Goal: Transaction & Acquisition: Download file/media

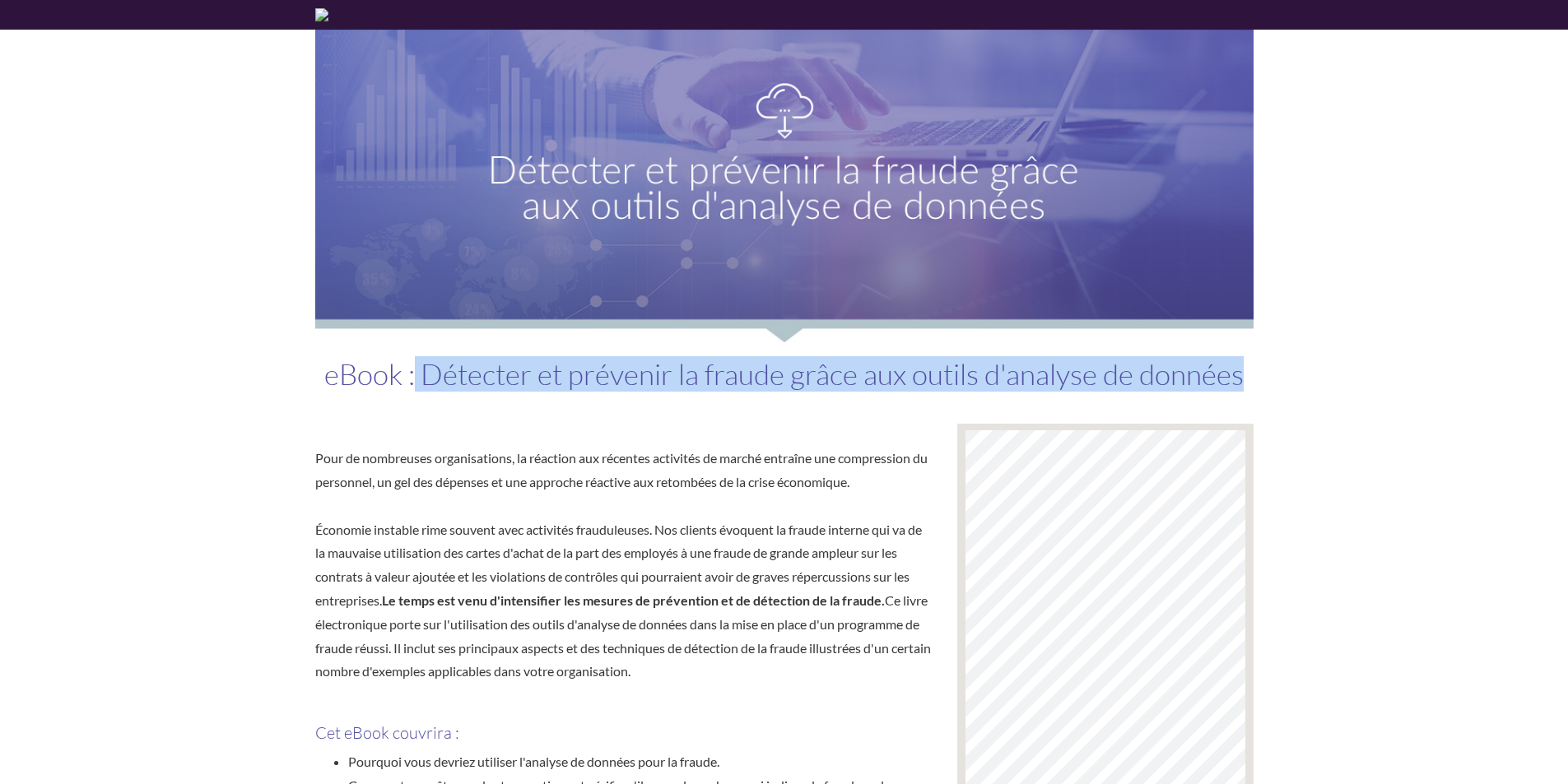
drag, startPoint x: 417, startPoint y: 382, endPoint x: 1247, endPoint y: 418, distance: 830.8
click at [1247, 418] on div "eBook : Détecter et prévenir la fraude grâce aux outils d'analyse de données" at bounding box center [784, 383] width 963 height 82
copy h1 "Détecter et prévenir la fraude grâce aux outils d'analyse de données"
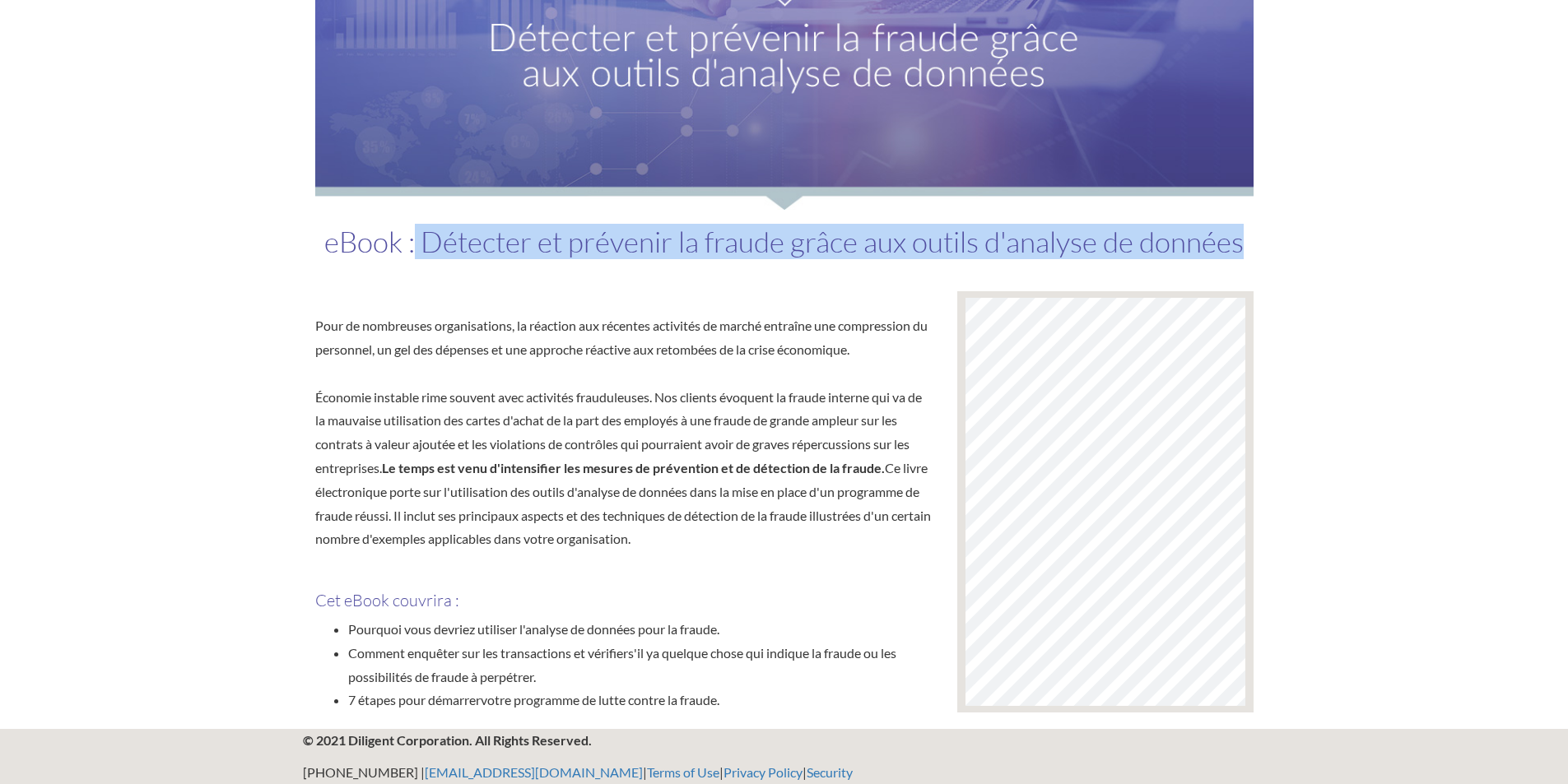
scroll to position [142, 0]
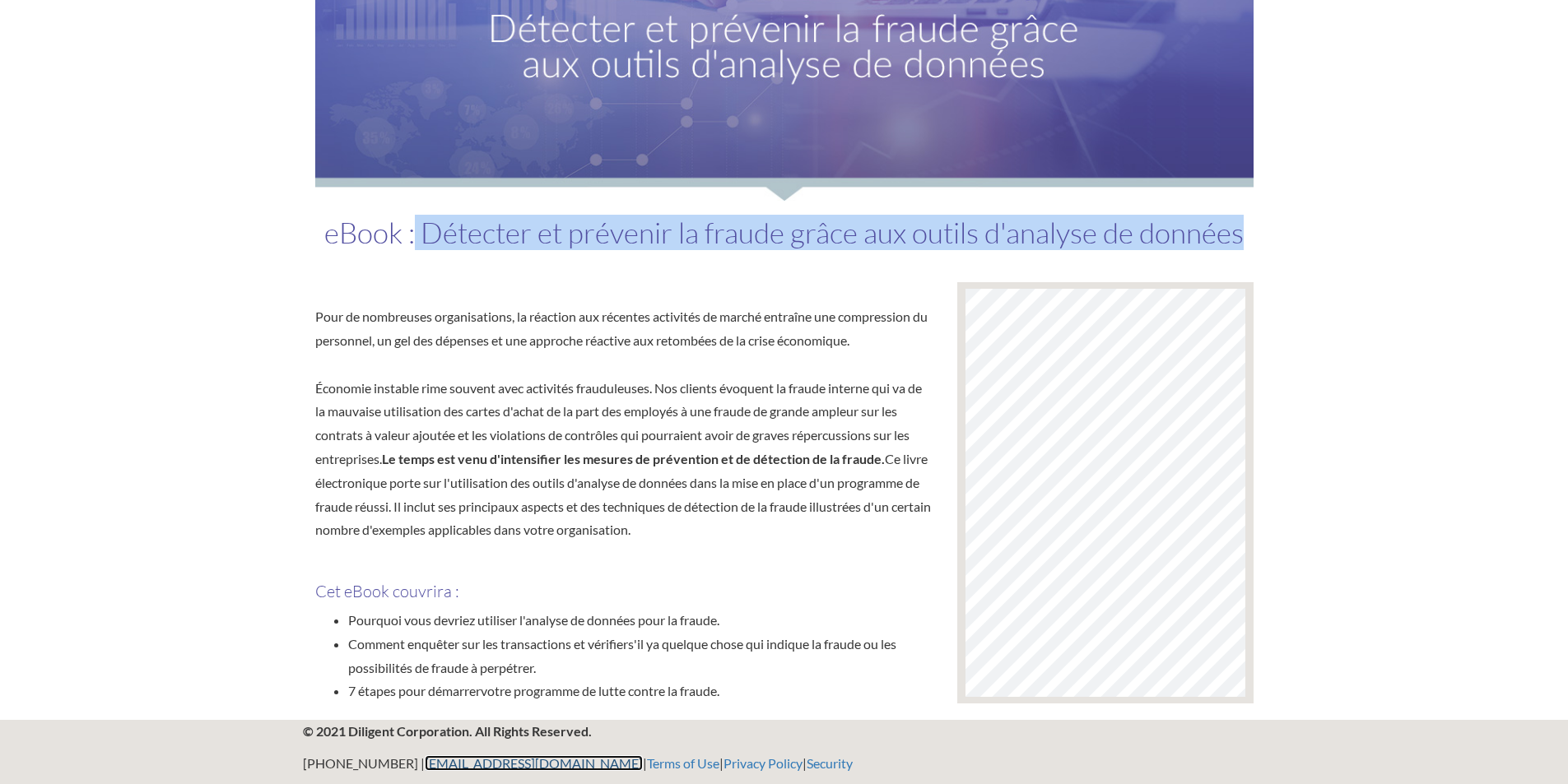
click at [493, 767] on link "[EMAIL_ADDRESS][DOMAIN_NAME]" at bounding box center [534, 762] width 218 height 15
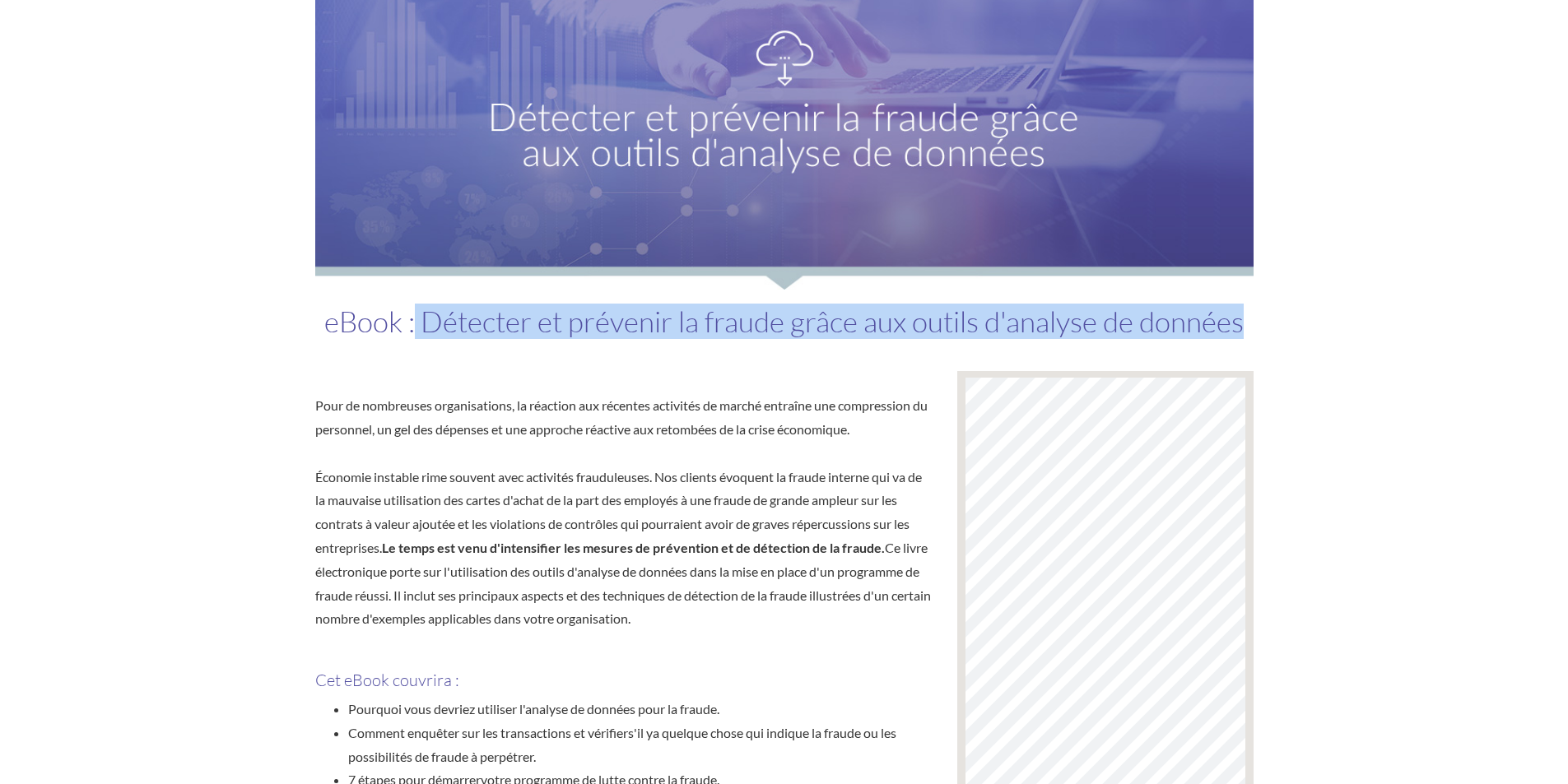
scroll to position [142, 0]
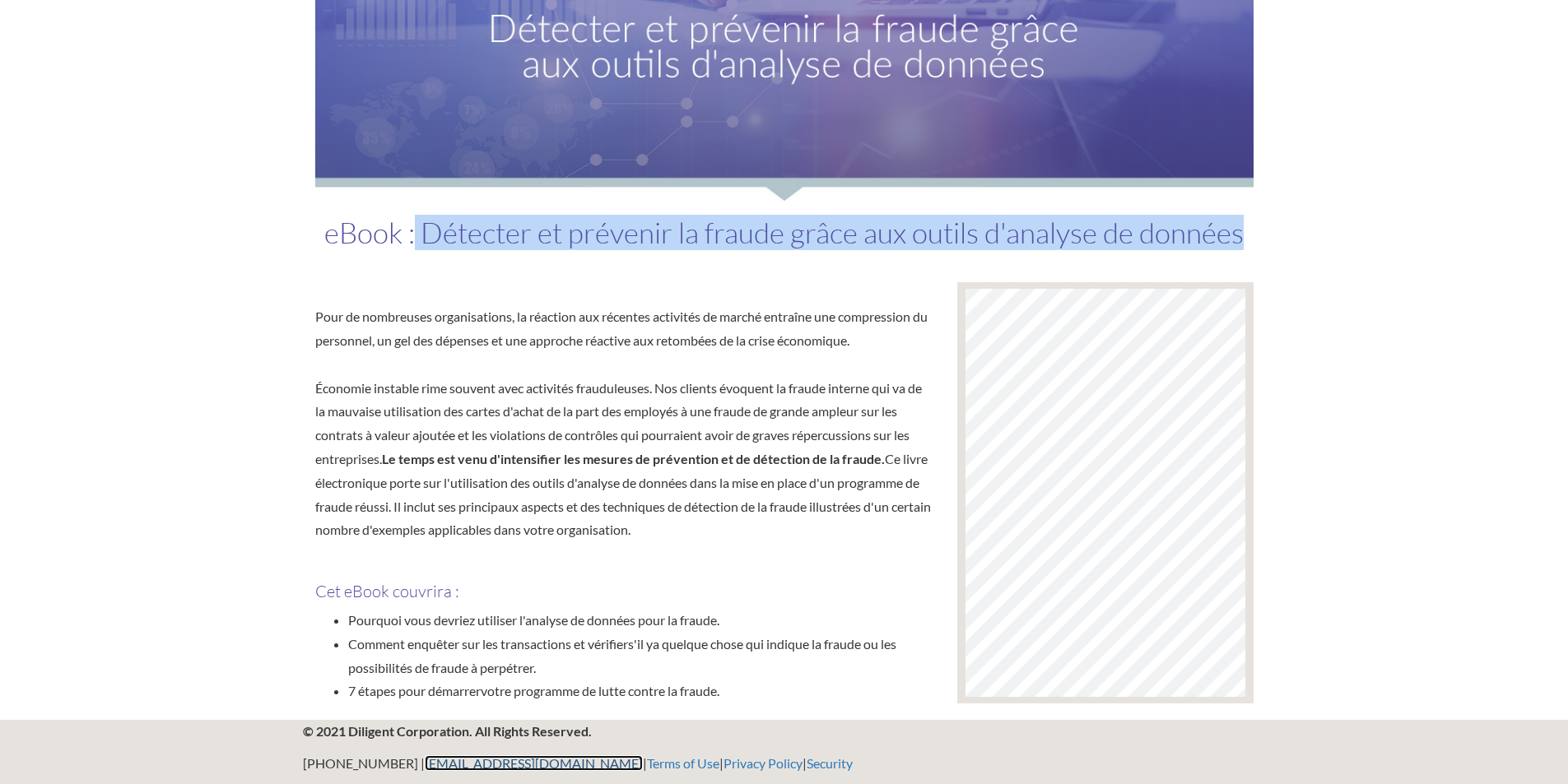
click at [441, 762] on link "[EMAIL_ADDRESS][DOMAIN_NAME]" at bounding box center [534, 762] width 218 height 15
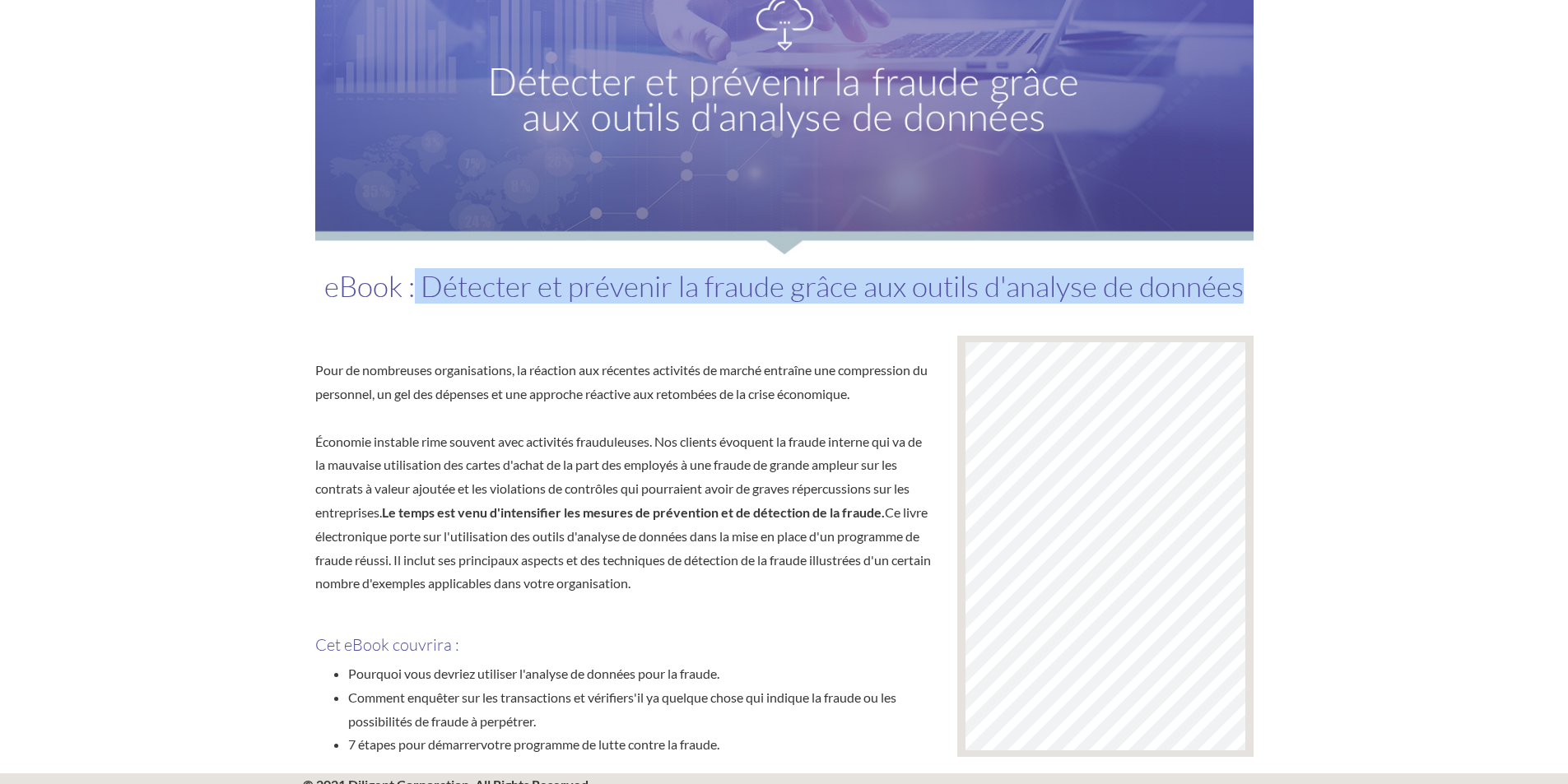
scroll to position [59, 0]
